Goal: Task Accomplishment & Management: Manage account settings

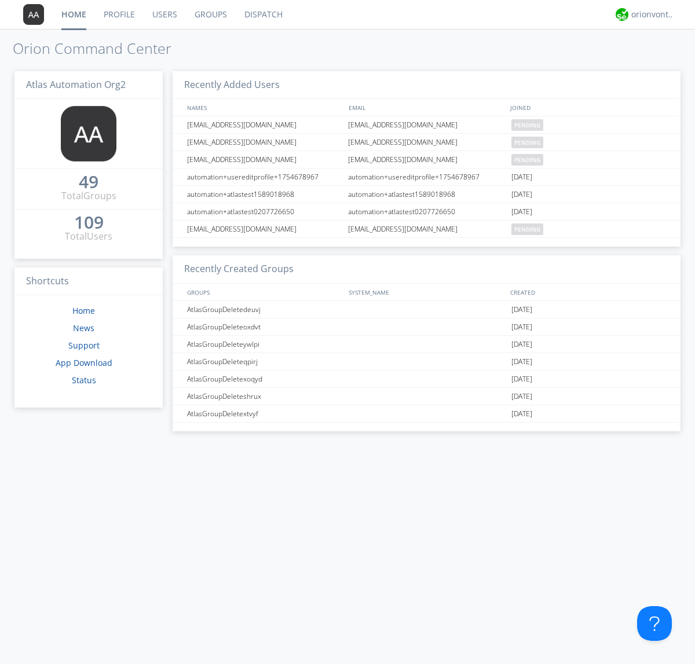
click at [164, 14] on link "Users" at bounding box center [165, 14] width 42 height 29
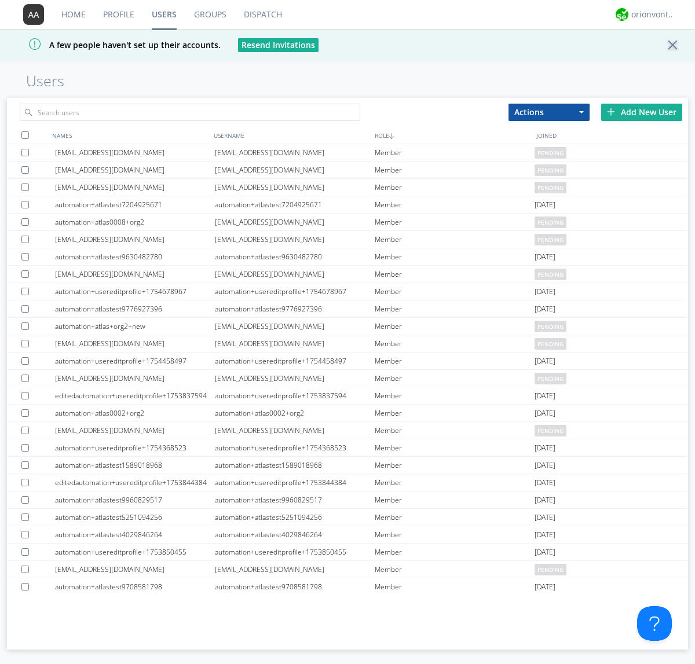
click at [641, 112] on div "Add New User" at bounding box center [641, 112] width 81 height 17
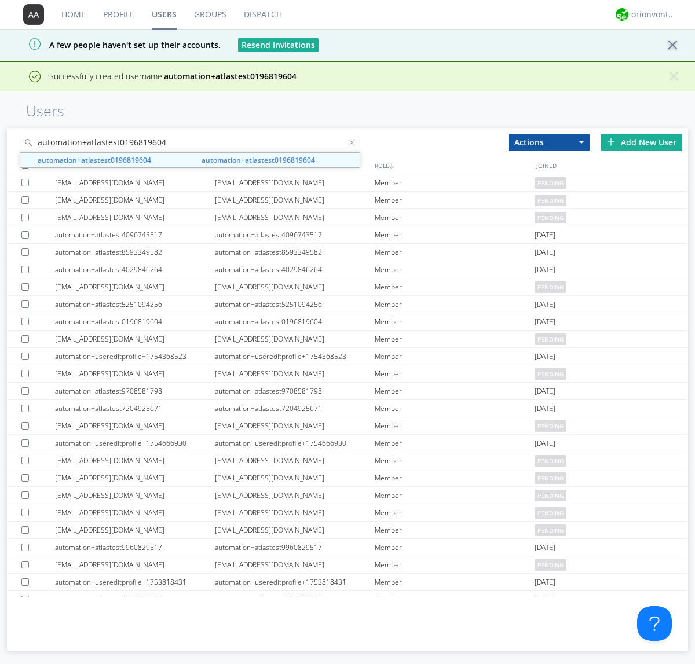
type input "automation+atlastest0196819604"
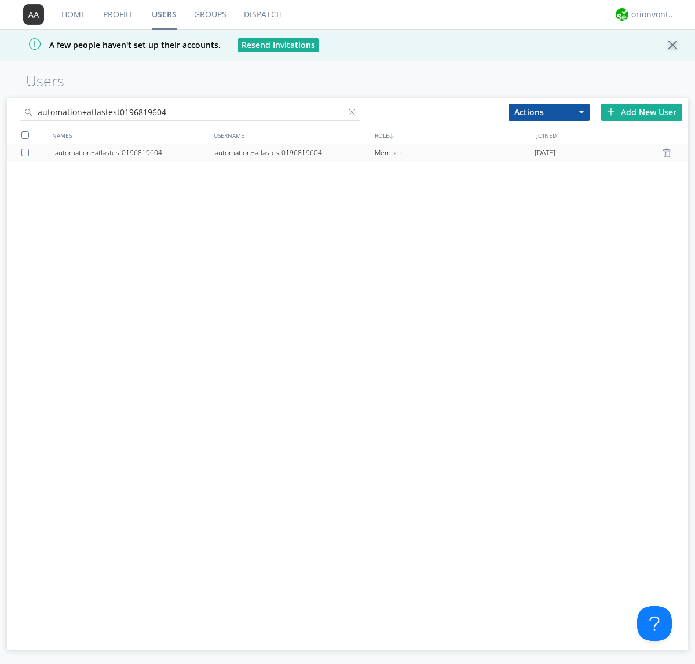
click at [27, 152] on div at bounding box center [27, 153] width 12 height 8
click at [549, 112] on button "Actions" at bounding box center [548, 112] width 81 height 17
click at [549, 162] on link "Edit Settings" at bounding box center [549, 162] width 80 height 15
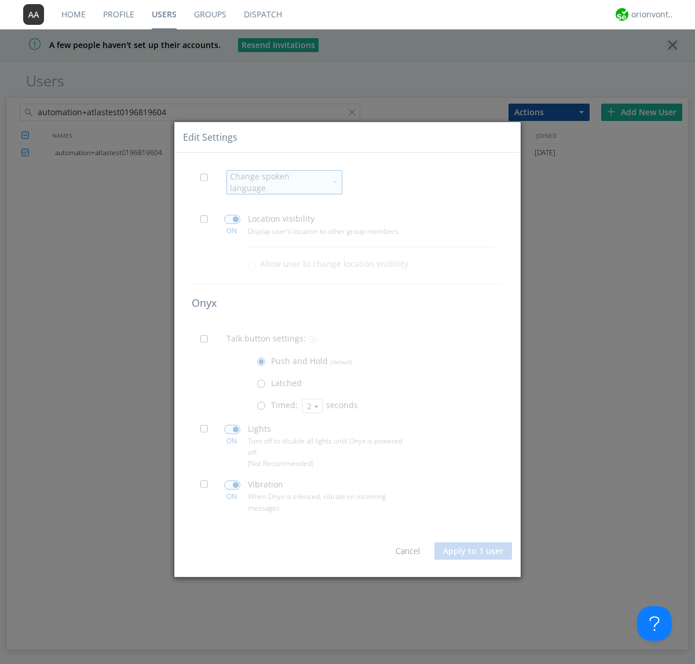
click at [207, 185] on span at bounding box center [207, 180] width 14 height 14
click at [0, 0] on input "checkbox" at bounding box center [0, 0] width 0 height 0
click at [277, 182] on div "Change spoken language" at bounding box center [278, 182] width 96 height 23
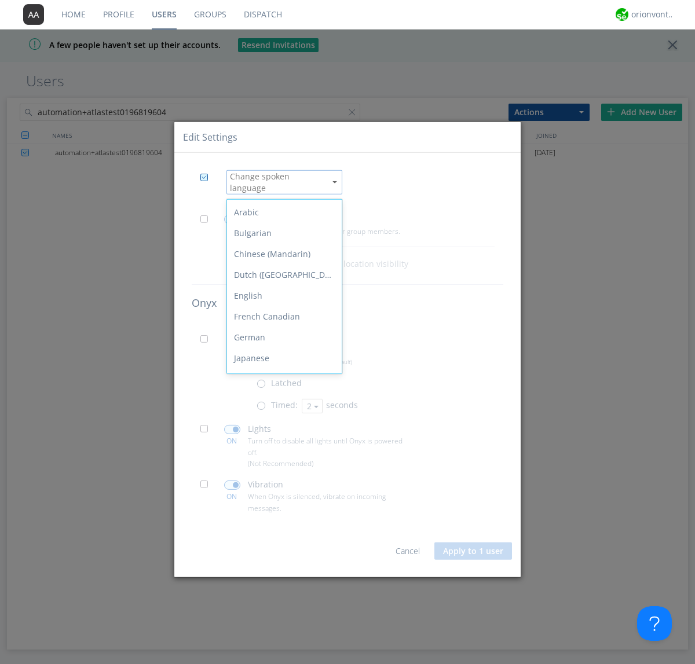
click at [281, 494] on div "Spanish" at bounding box center [284, 504] width 115 height 21
click at [474, 546] on button "Apply to 1 user" at bounding box center [473, 550] width 78 height 17
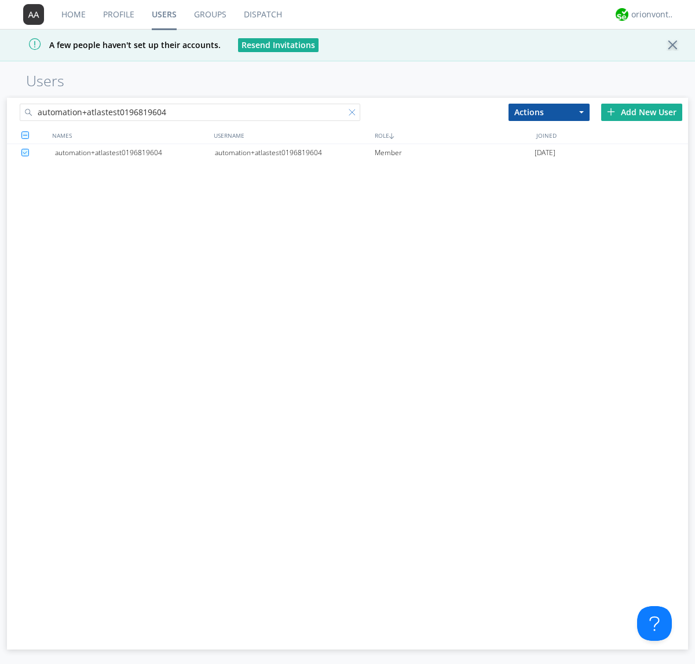
click at [354, 114] on div at bounding box center [355, 115] width 12 height 12
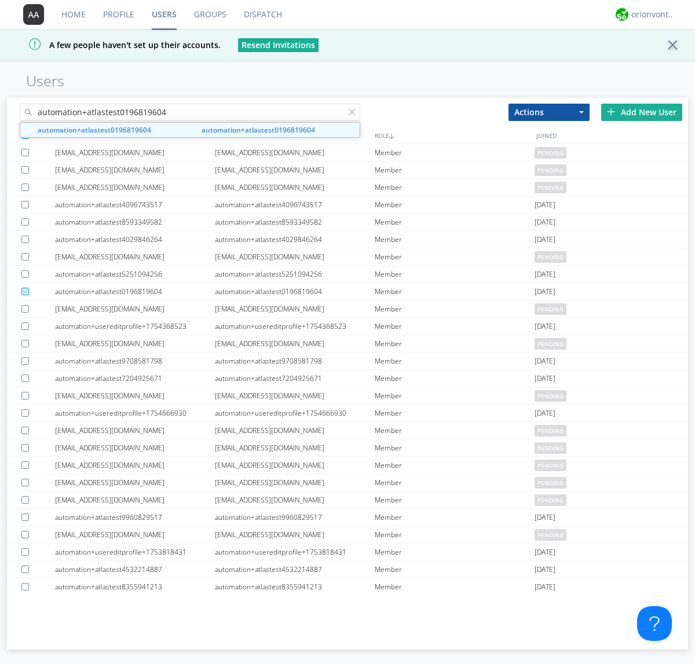
type input "automation+atlastest0196819604"
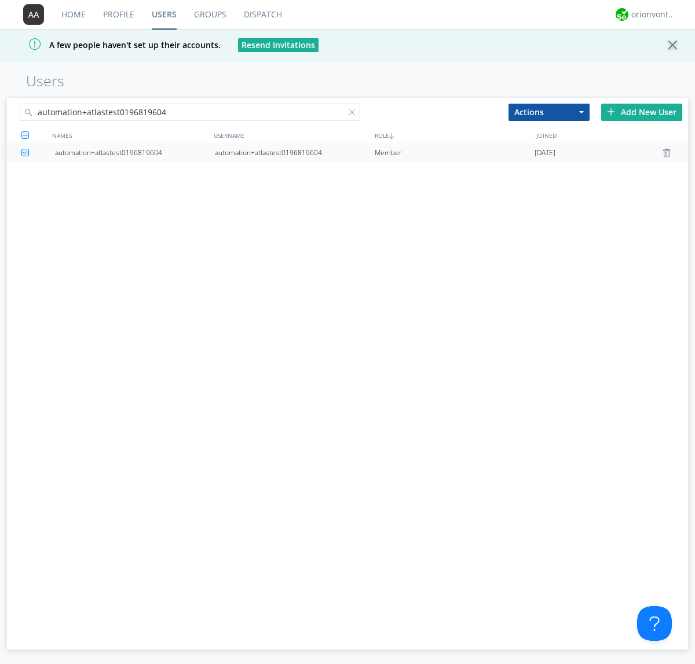
click at [294, 152] on div "automation+atlastest0196819604" at bounding box center [295, 152] width 160 height 17
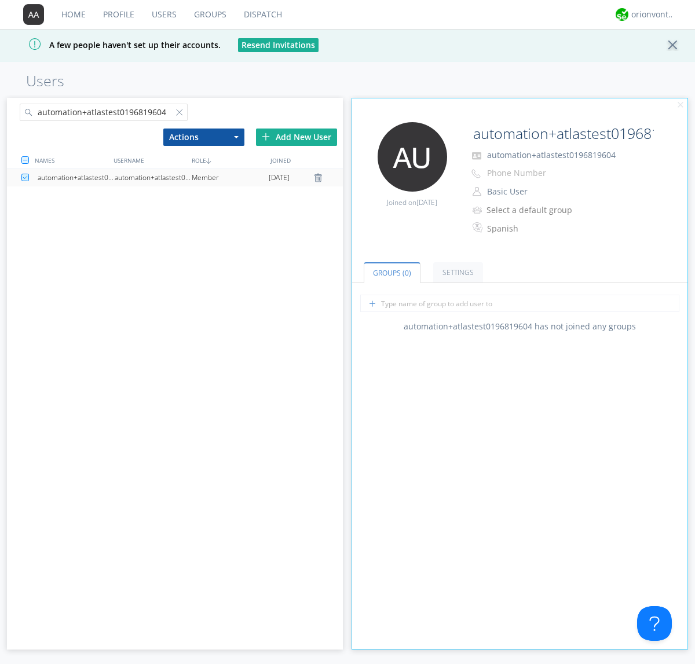
click at [456, 272] on link "Settings" at bounding box center [458, 272] width 50 height 20
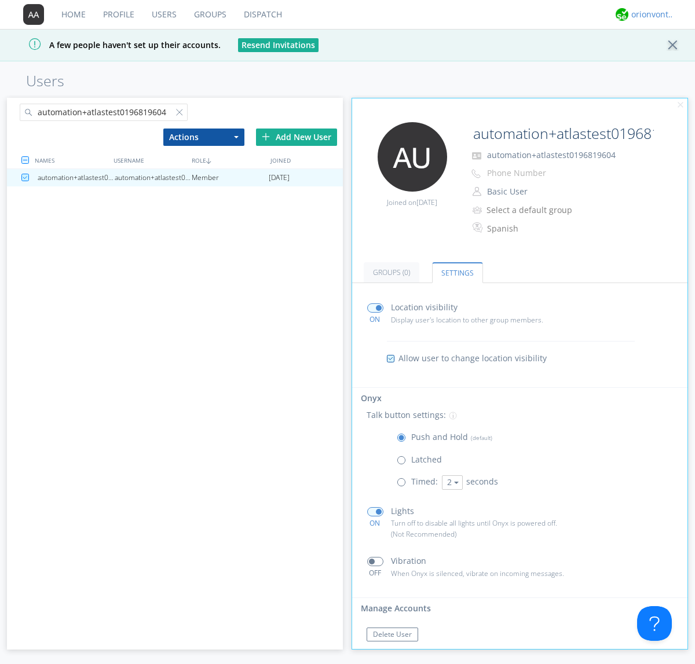
click at [650, 14] on div "orionvontas+atlas+automation+org2" at bounding box center [652, 15] width 43 height 12
